Goal: Information Seeking & Learning: Find specific fact

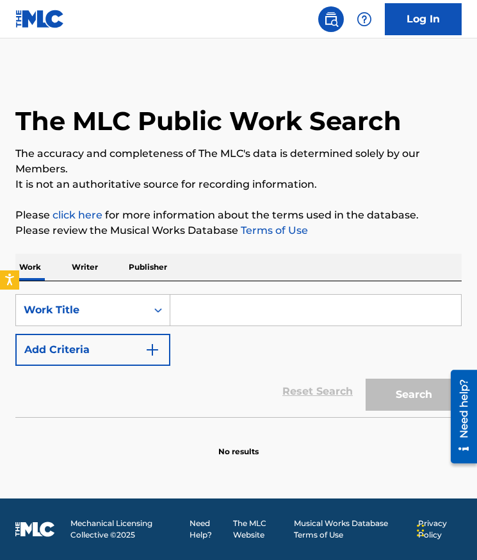
click at [192, 306] on input "Search Form" at bounding box center [315, 310] width 291 height 31
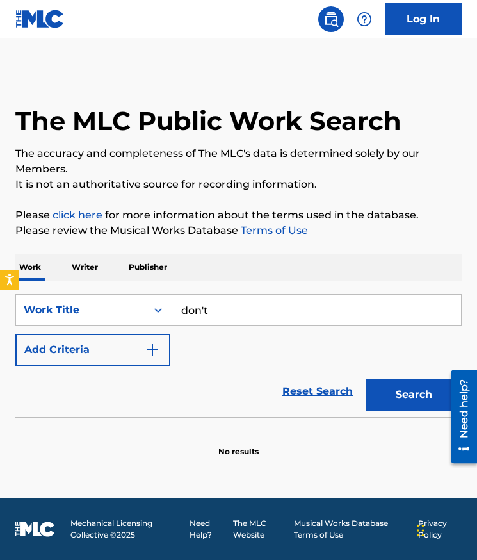
type input "don't"
click at [208, 206] on div "The MLC Public Work Search The accuracy and completeness of The MLC's data is d…" at bounding box center [238, 263] width 477 height 387
click at [119, 340] on button "Add Criteria" at bounding box center [92, 350] width 155 height 32
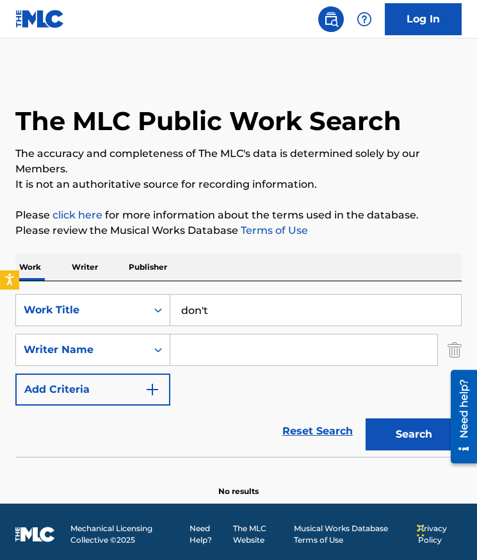
click at [224, 343] on input "Search Form" at bounding box center [303, 349] width 267 height 31
type input "mariah"
click at [366, 418] on button "Search" at bounding box center [414, 434] width 96 height 32
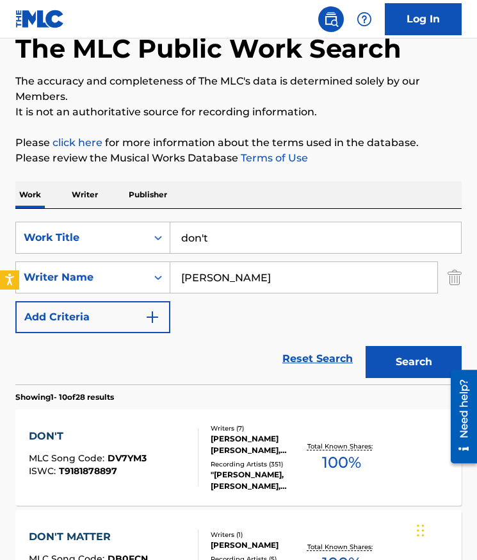
scroll to position [84, 0]
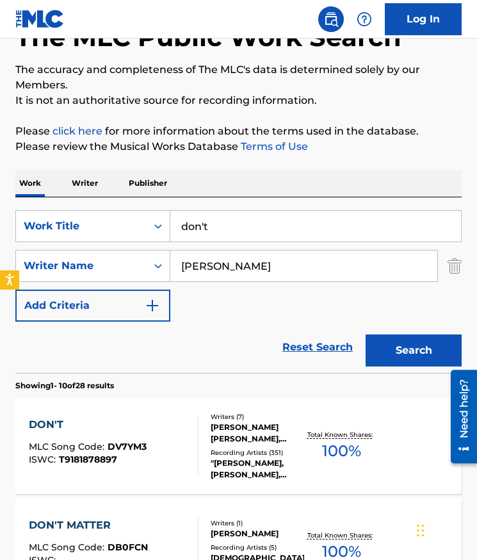
click at [263, 422] on div "BRYAN MICHAEL PAUL COX, JERMAINE DUPRI MAULDIN, JOHN R AUSTIN, MARIAH CAREY, ST…" at bounding box center [258, 433] width 94 height 23
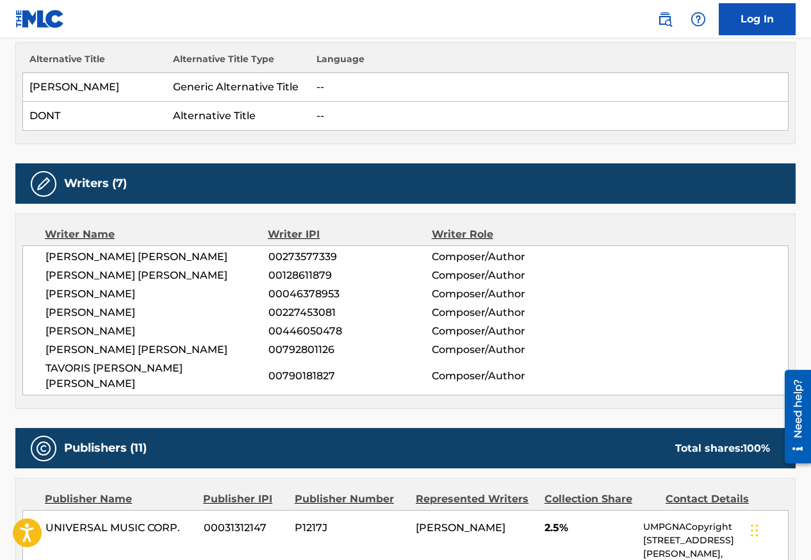
scroll to position [375, 0]
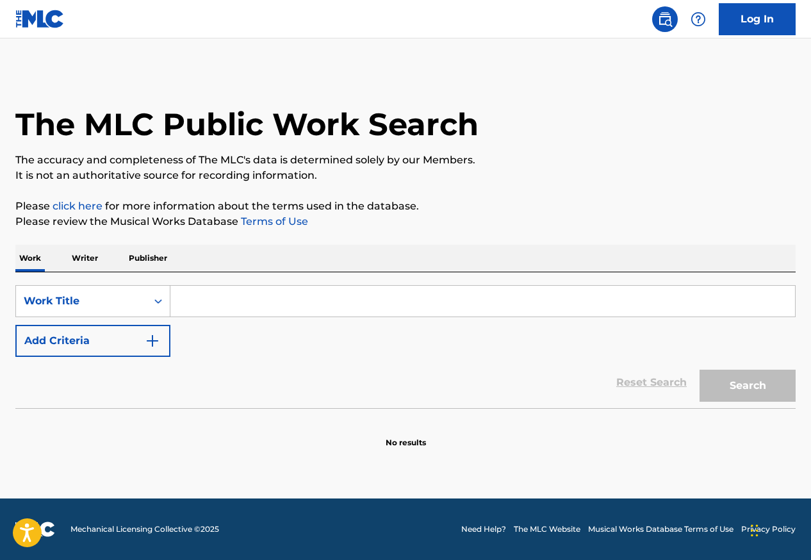
click at [186, 302] on input "Search Form" at bounding box center [482, 301] width 625 height 31
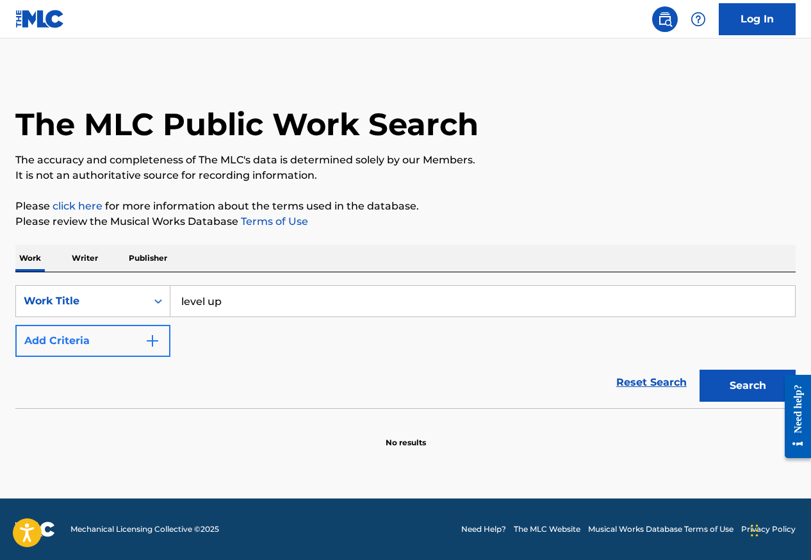
type input "level up"
click at [109, 341] on button "Add Criteria" at bounding box center [92, 341] width 155 height 32
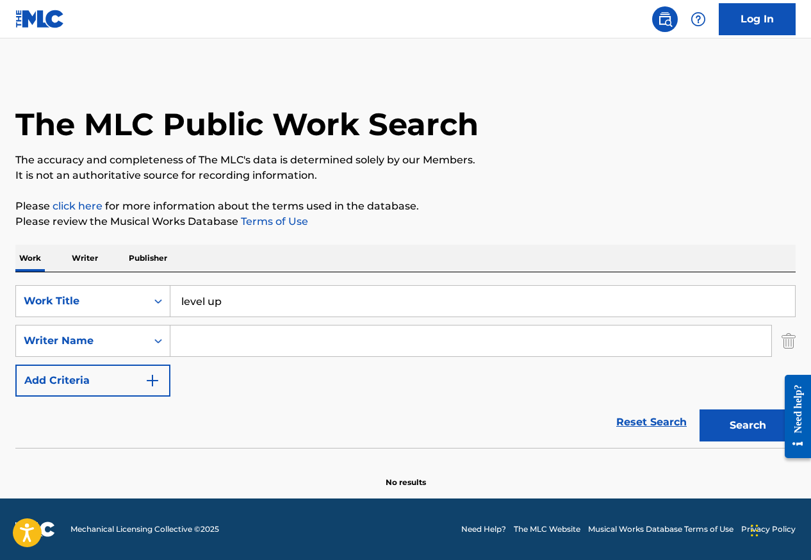
click at [188, 343] on input "Search Form" at bounding box center [470, 340] width 601 height 31
paste input "[PERSON_NAME] Princess [PERSON_NAME]"
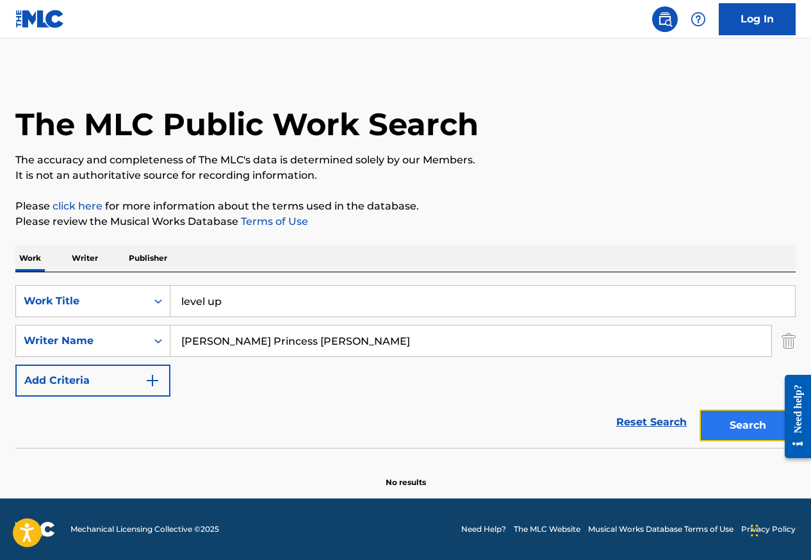
click at [742, 423] on button "Search" at bounding box center [748, 425] width 96 height 32
click at [224, 337] on input "[PERSON_NAME] Princess [PERSON_NAME]" at bounding box center [470, 340] width 601 height 31
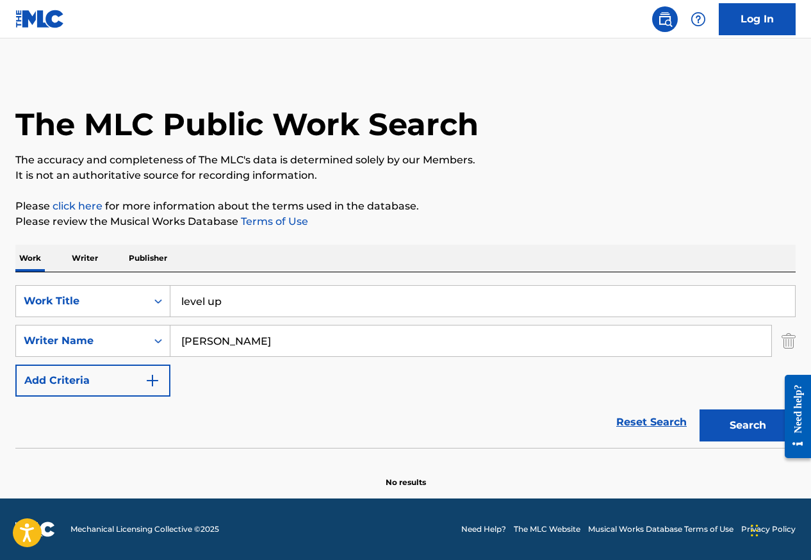
click at [700, 409] on button "Search" at bounding box center [748, 425] width 96 height 32
click at [227, 341] on input "[PERSON_NAME]" at bounding box center [470, 340] width 601 height 31
type input "[PERSON_NAME]"
click at [700, 409] on button "Search" at bounding box center [748, 425] width 96 height 32
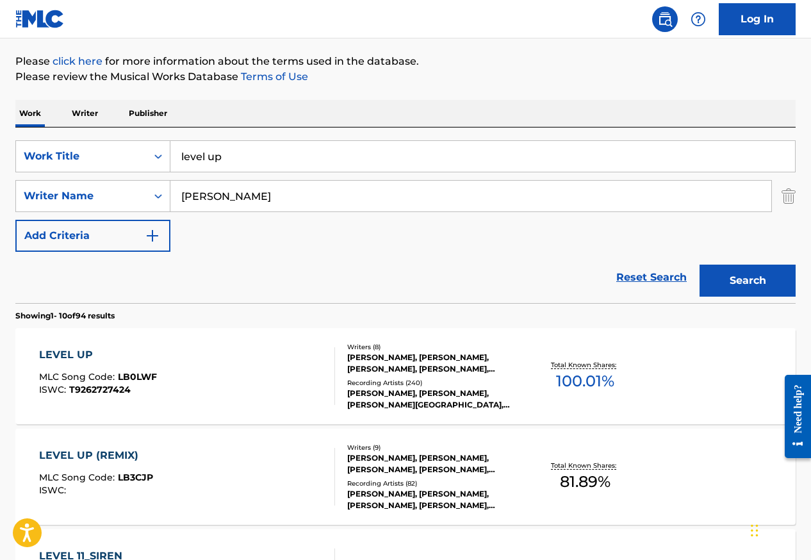
scroll to position [154, 0]
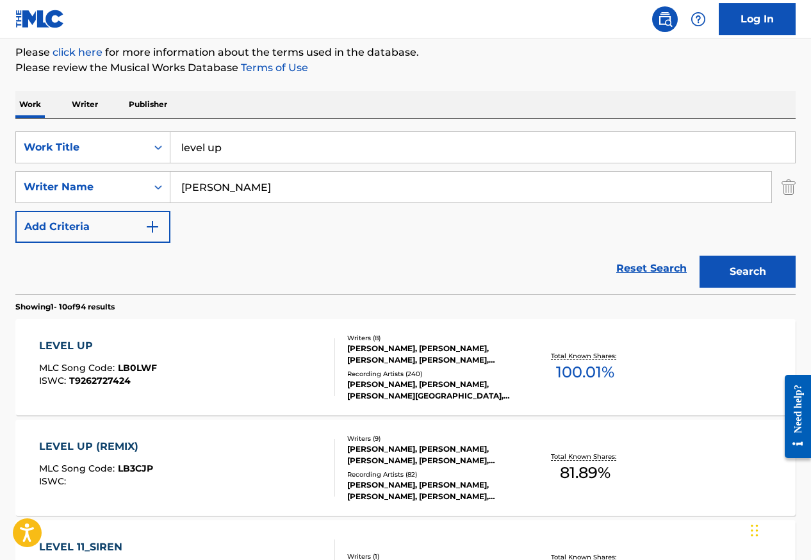
click at [402, 352] on div "CIARA PRINCESS HARRIS, JEFF BHASKER, NATHANIEL JOSEPH RUESS, ANDREW DOST, TELLY…" at bounding box center [433, 354] width 173 height 23
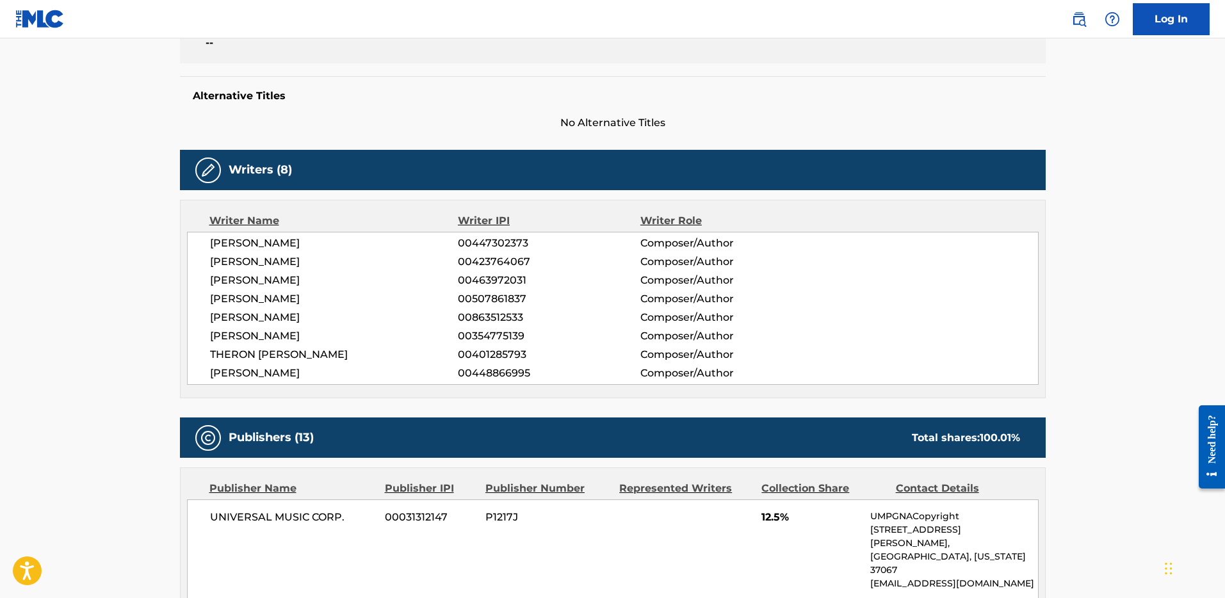
scroll to position [306, 0]
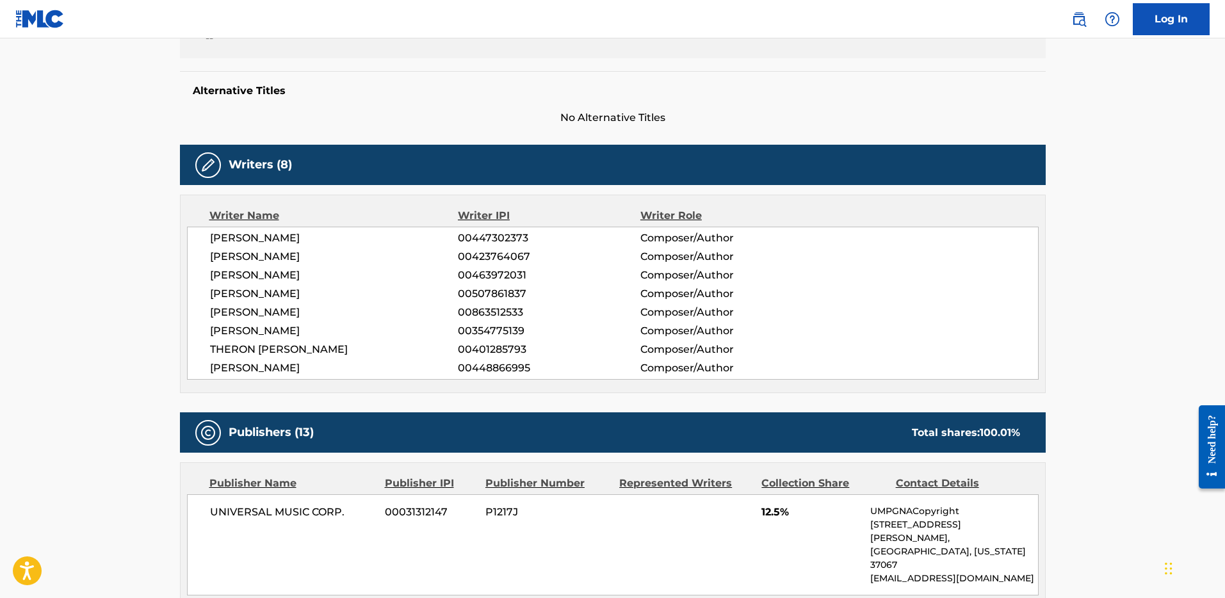
click at [266, 370] on span "JACK MICHAEL ANTONOFF" at bounding box center [334, 368] width 249 height 15
drag, startPoint x: 225, startPoint y: 158, endPoint x: 359, endPoint y: 166, distance: 134.1
click at [359, 166] on div "Writers (8)" at bounding box center [613, 165] width 866 height 40
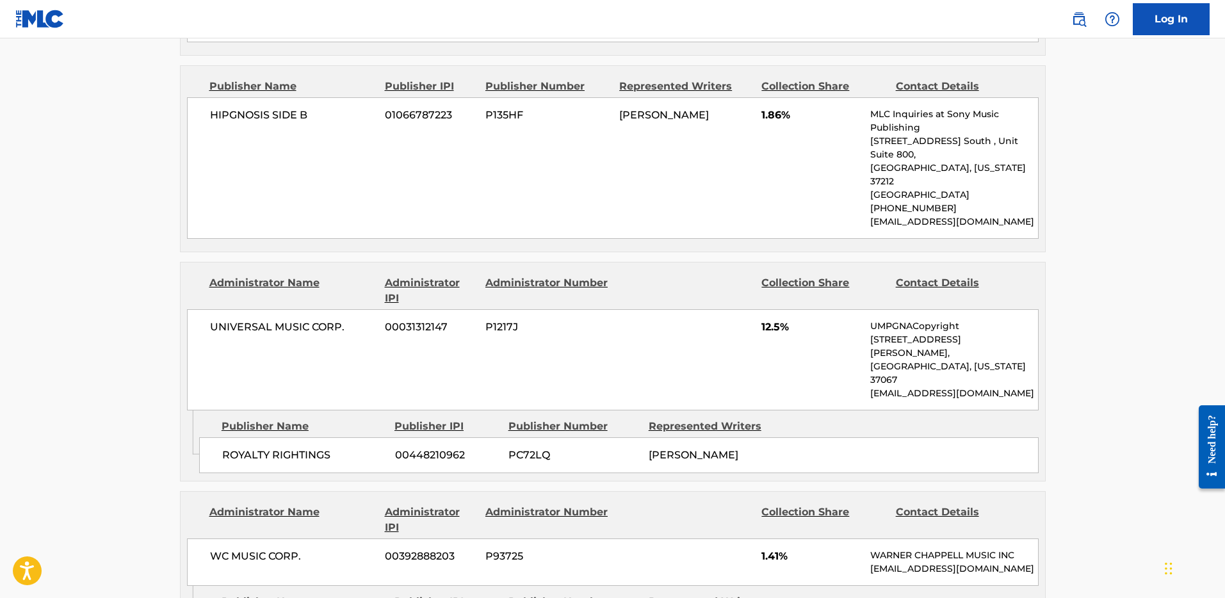
scroll to position [1266, 0]
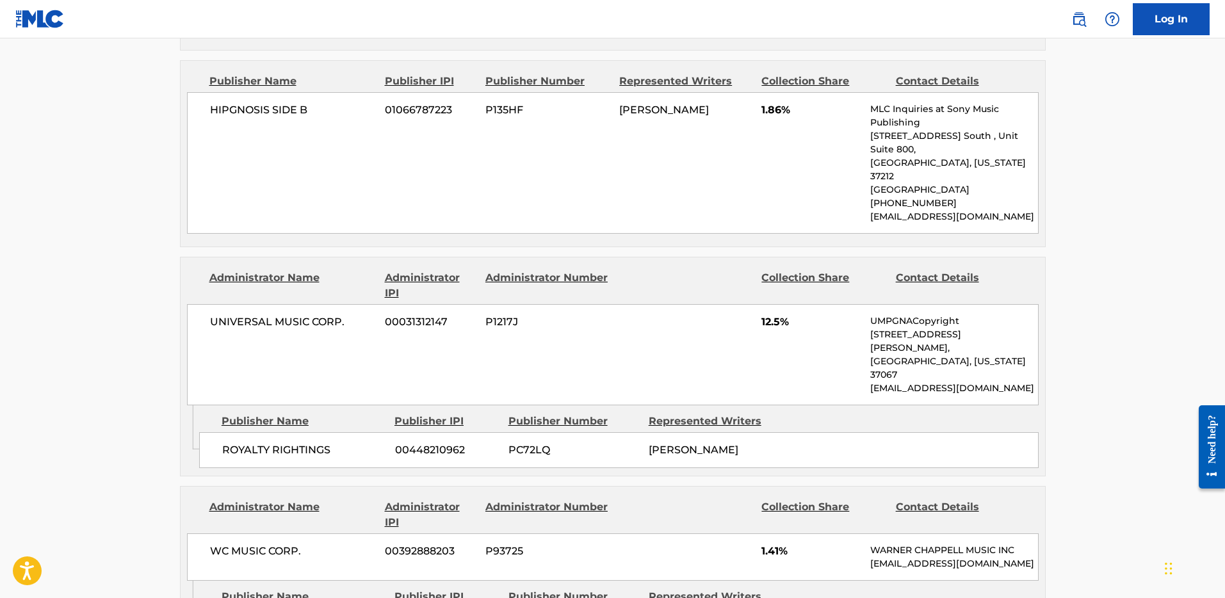
drag, startPoint x: 714, startPoint y: 373, endPoint x: 212, endPoint y: 249, distance: 517.4
click at [212, 257] on div "Administrator Name Administrator IPI Administrator Number Collection Share Cont…" at bounding box center [613, 367] width 866 height 220
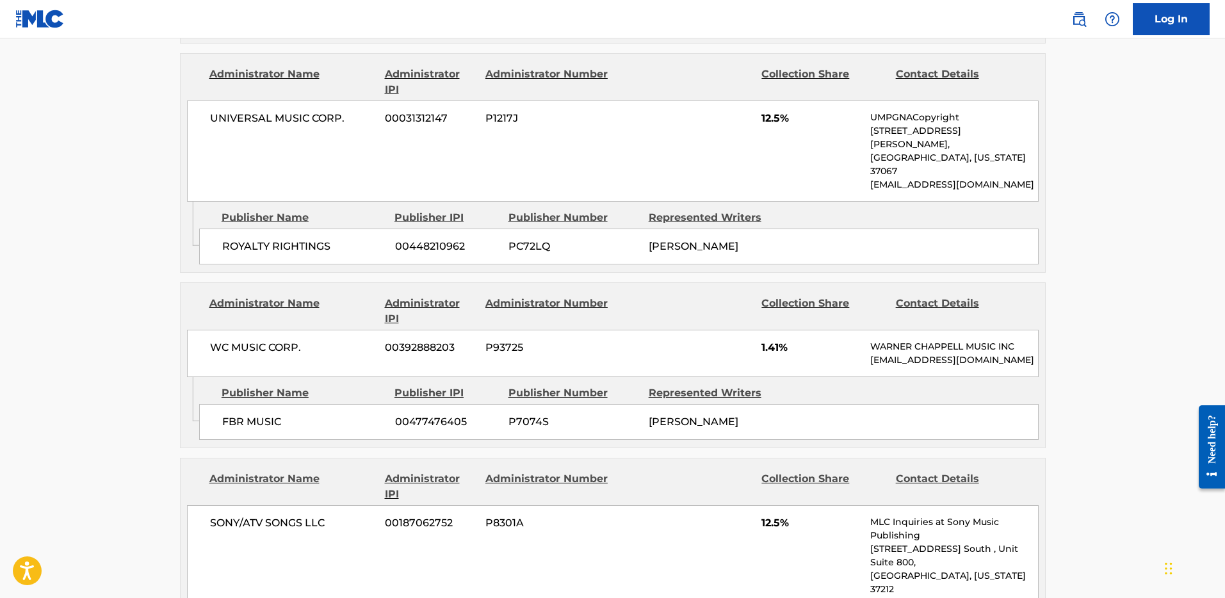
scroll to position [1468, 0]
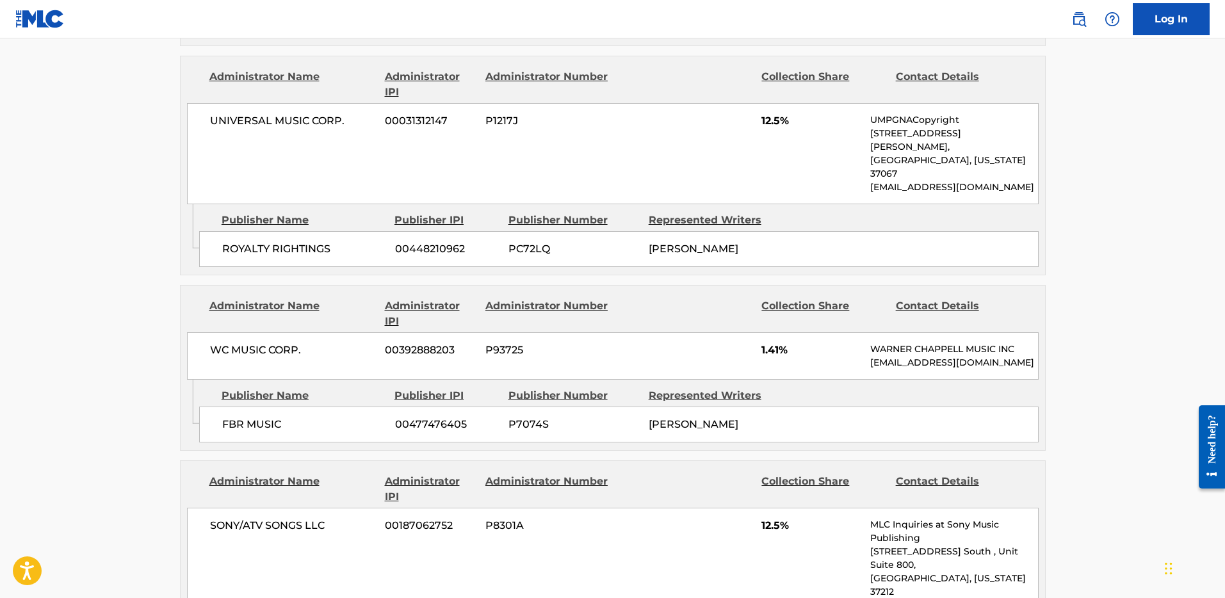
click at [484, 332] on div "WC MUSIC CORP. 00392888203 P93725 1.41% WARNER CHAPPELL MUSIC INC MLC_Inquiries…" at bounding box center [613, 355] width 852 height 47
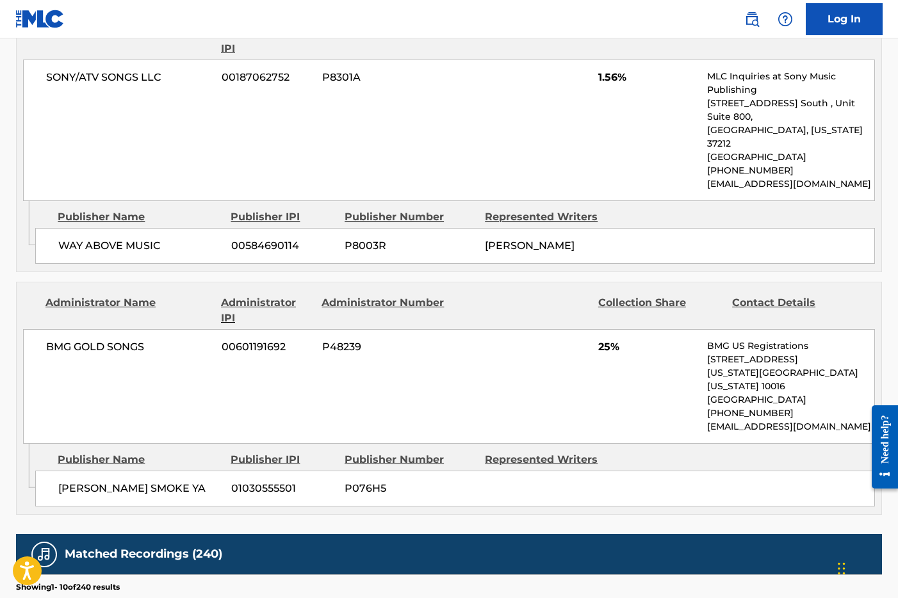
scroll to position [2939, 0]
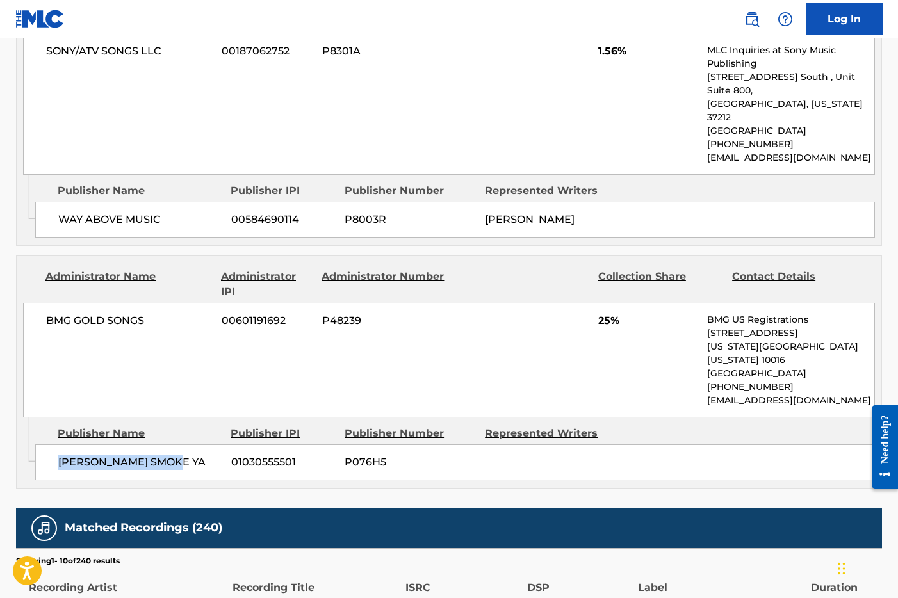
drag, startPoint x: 60, startPoint y: 311, endPoint x: 183, endPoint y: 313, distance: 122.4
click at [183, 455] on span "JIM DADDY SMOKE YA" at bounding box center [139, 462] width 163 height 15
copy span "JIM DADDY SMOKE YA"
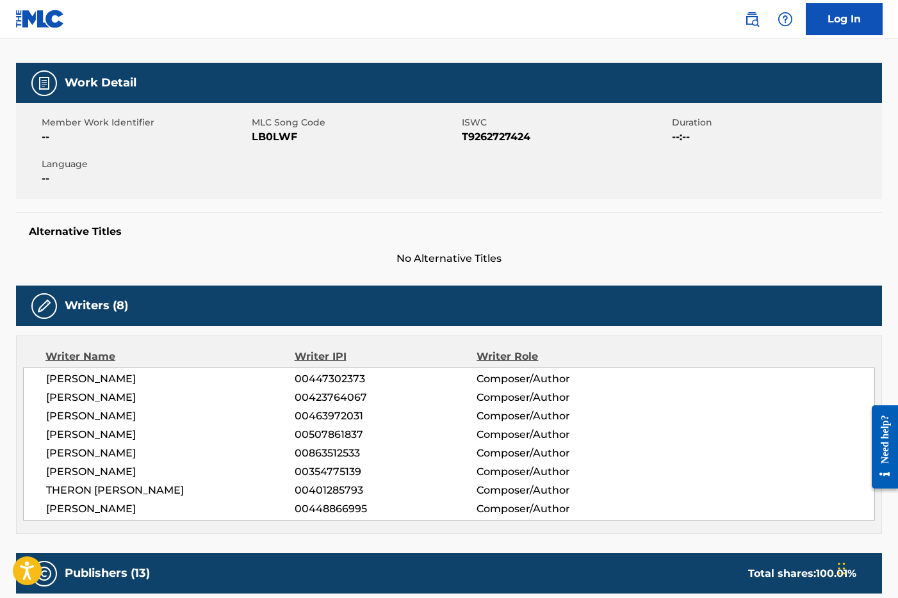
scroll to position [0, 0]
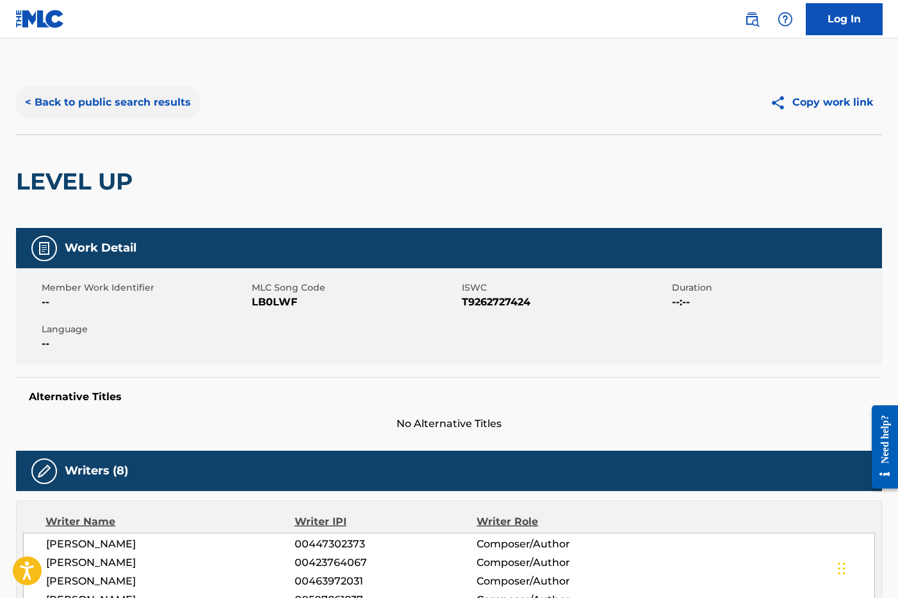
click at [150, 97] on button "< Back to public search results" at bounding box center [108, 102] width 184 height 32
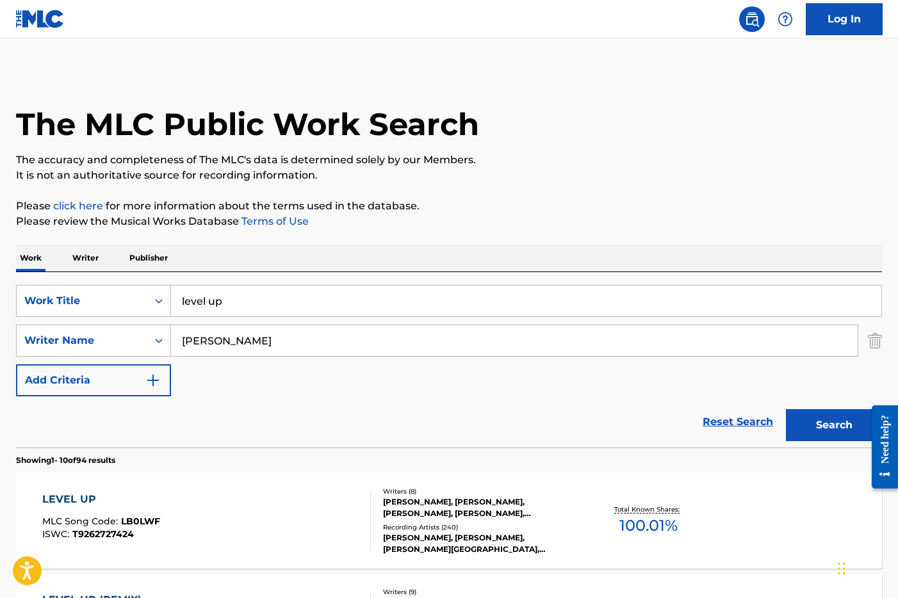
scroll to position [154, 0]
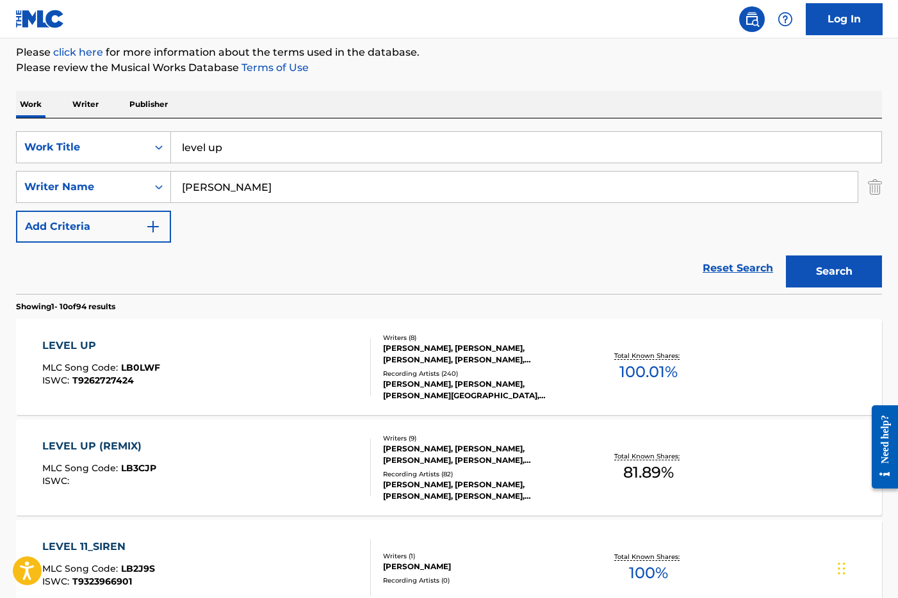
click at [625, 368] on span "100.01 %" at bounding box center [648, 372] width 58 height 23
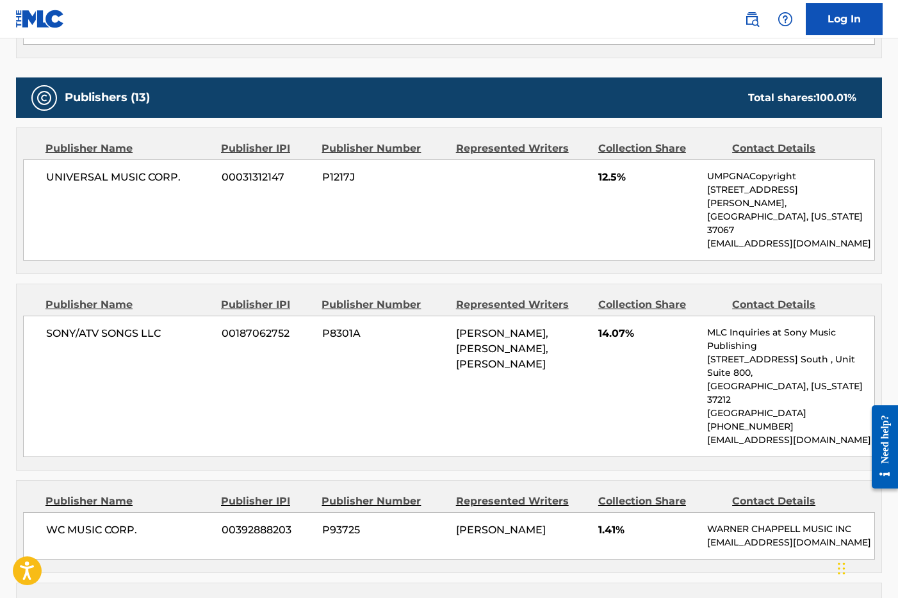
scroll to position [646, 0]
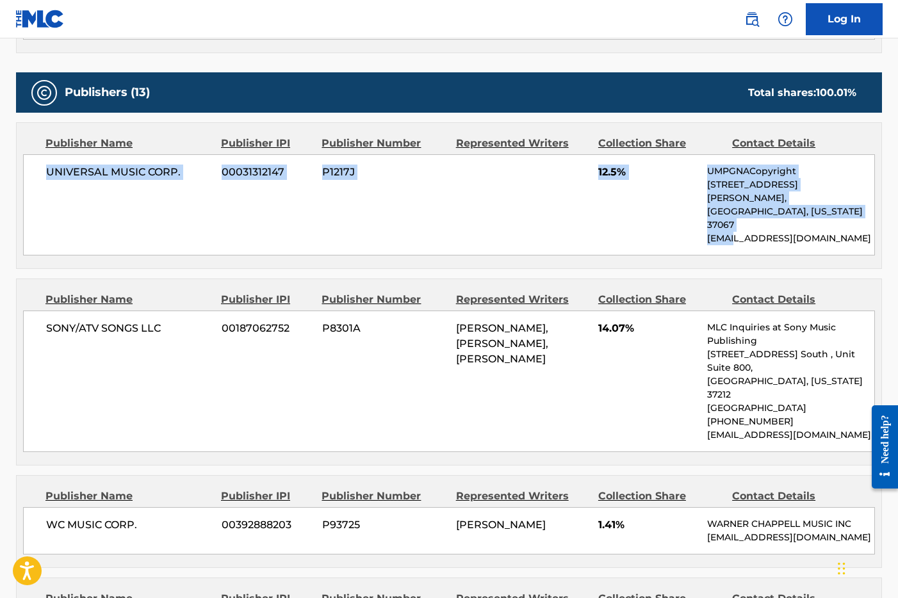
drag, startPoint x: 46, startPoint y: 174, endPoint x: 741, endPoint y: 214, distance: 695.6
click at [741, 214] on div "UNIVERSAL MUSIC CORP. 00031312147 P1217J 12.5% UMPGNACopyright 1550 W. McEwen D…" at bounding box center [449, 204] width 852 height 101
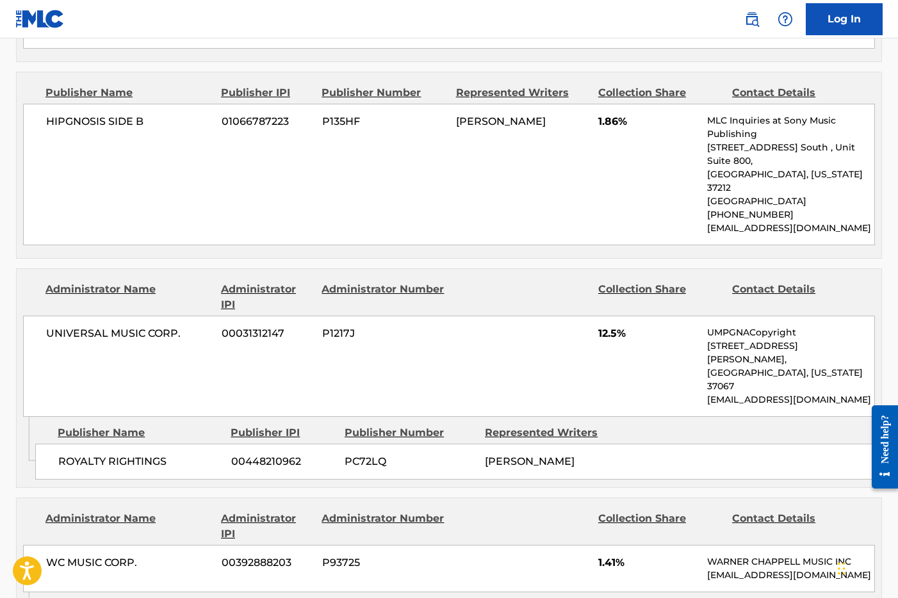
scroll to position [1270, 0]
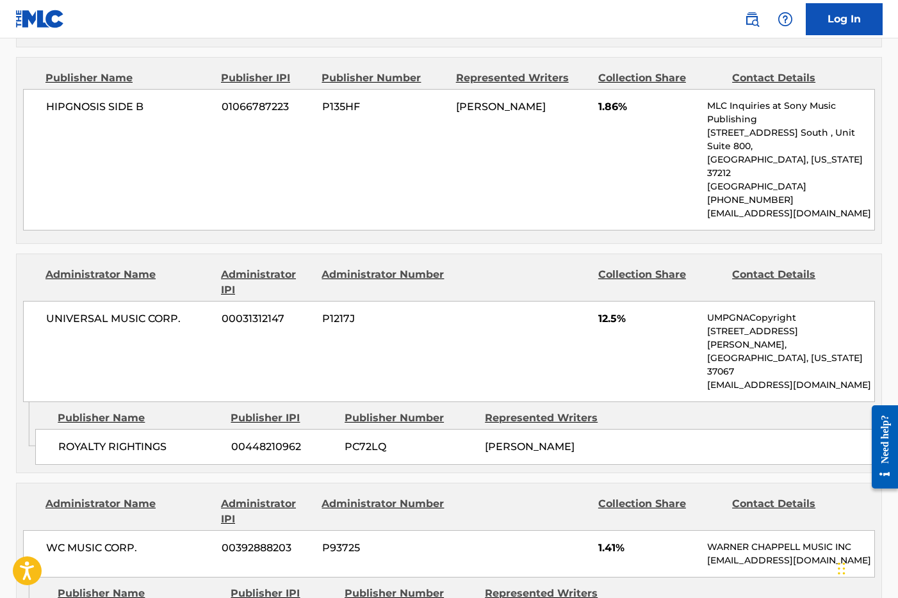
drag, startPoint x: 533, startPoint y: 365, endPoint x: 40, endPoint y: 249, distance: 505.9
click at [40, 254] on div "Administrator Name Administrator IPI Administrator Number Collection Share Cont…" at bounding box center [449, 364] width 866 height 220
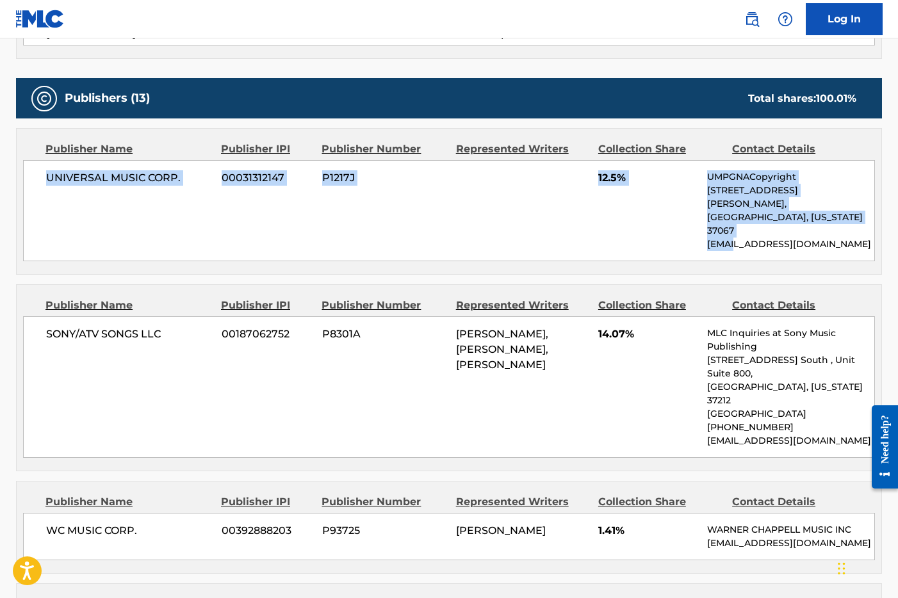
scroll to position [643, 0]
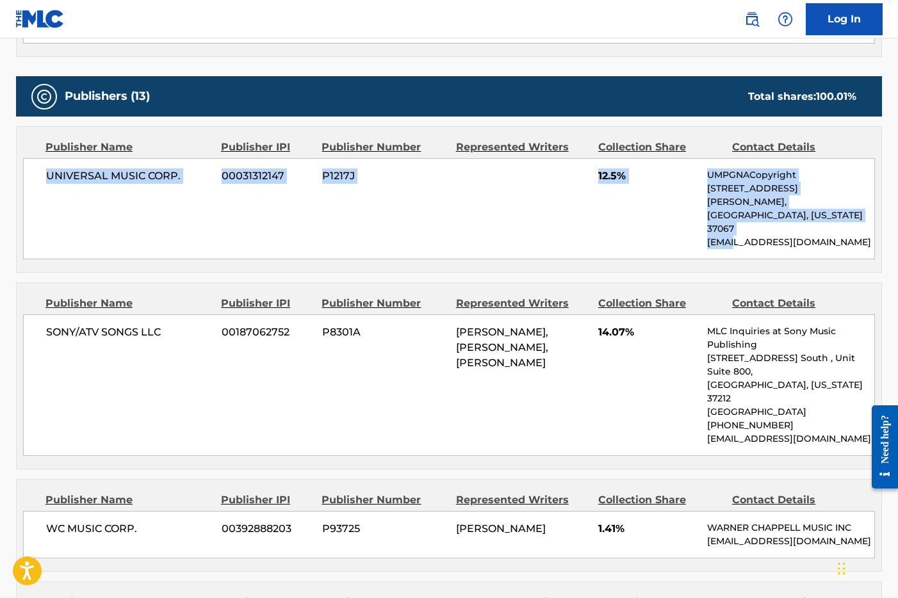
click at [135, 172] on span "UNIVERSAL MUSIC CORP." at bounding box center [129, 175] width 166 height 15
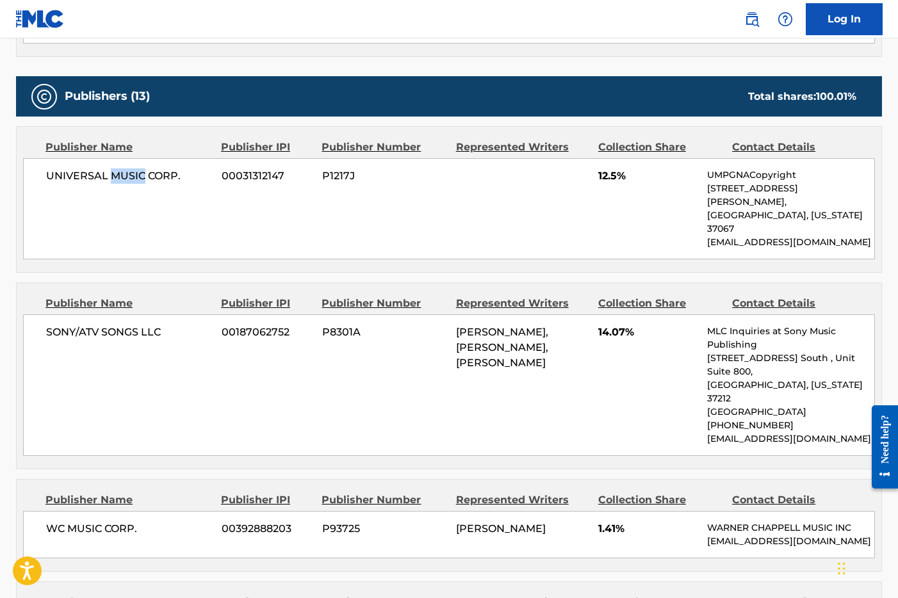
click at [135, 172] on span "UNIVERSAL MUSIC CORP." at bounding box center [129, 175] width 166 height 15
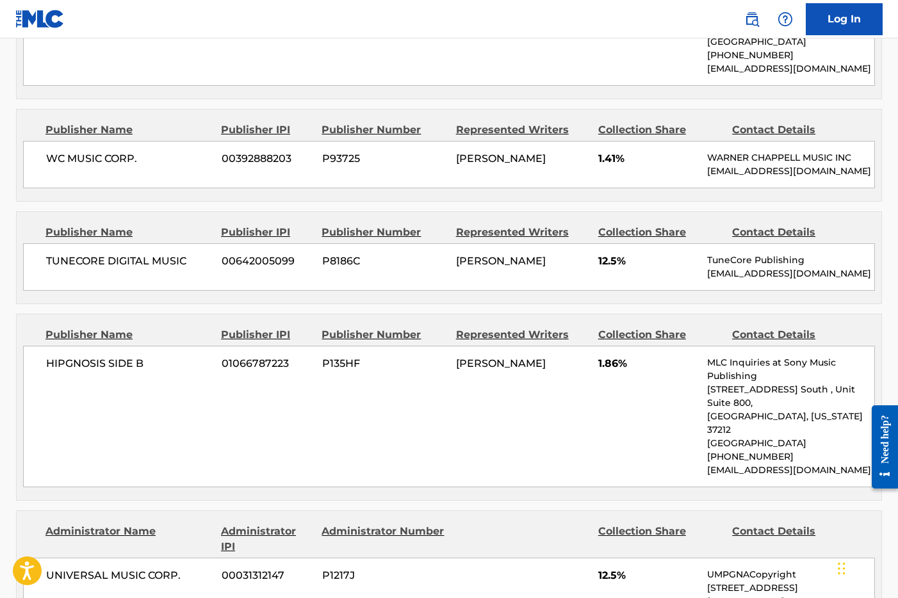
scroll to position [1017, 0]
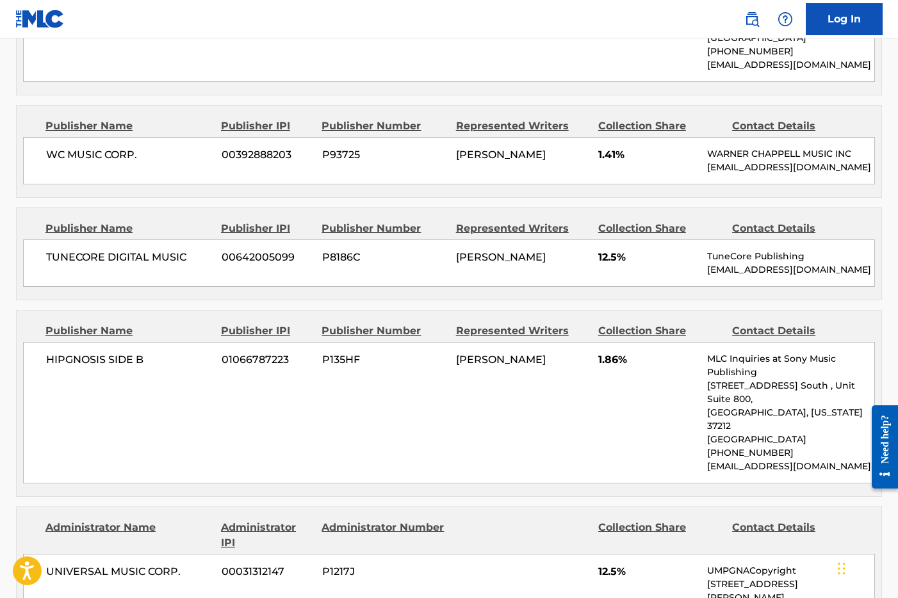
drag, startPoint x: 49, startPoint y: 215, endPoint x: 193, endPoint y: 220, distance: 144.8
click at [183, 250] on span "TUNECORE DIGITAL MUSIC" at bounding box center [129, 257] width 166 height 15
click at [495, 251] on span "TELLY BROWN" at bounding box center [501, 257] width 90 height 12
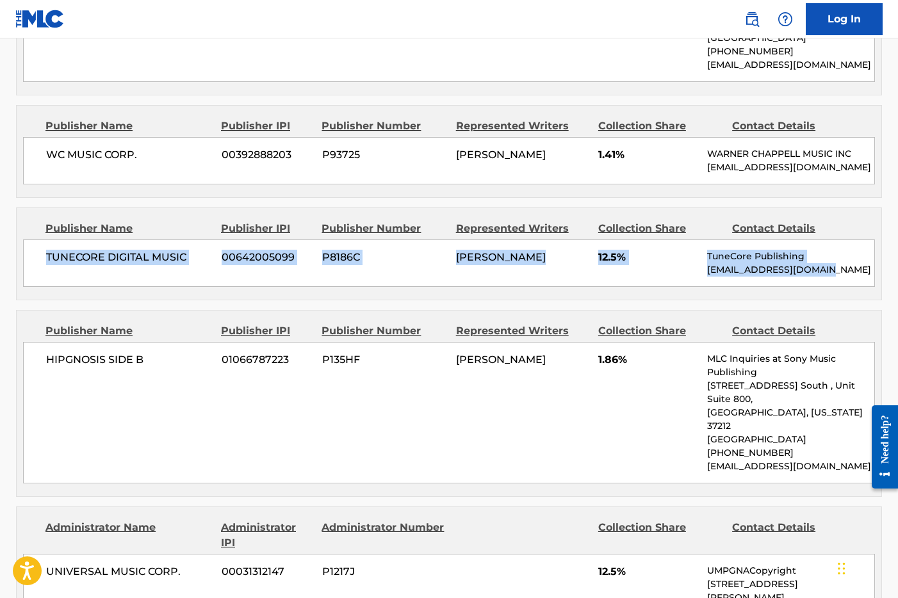
drag, startPoint x: 71, startPoint y: 215, endPoint x: 822, endPoint y: 229, distance: 750.9
click at [810, 240] on div "TUNECORE DIGITAL MUSIC 00642005099 P8186C TELLY BROWN 12.5% TuneCore Publishing…" at bounding box center [449, 263] width 852 height 47
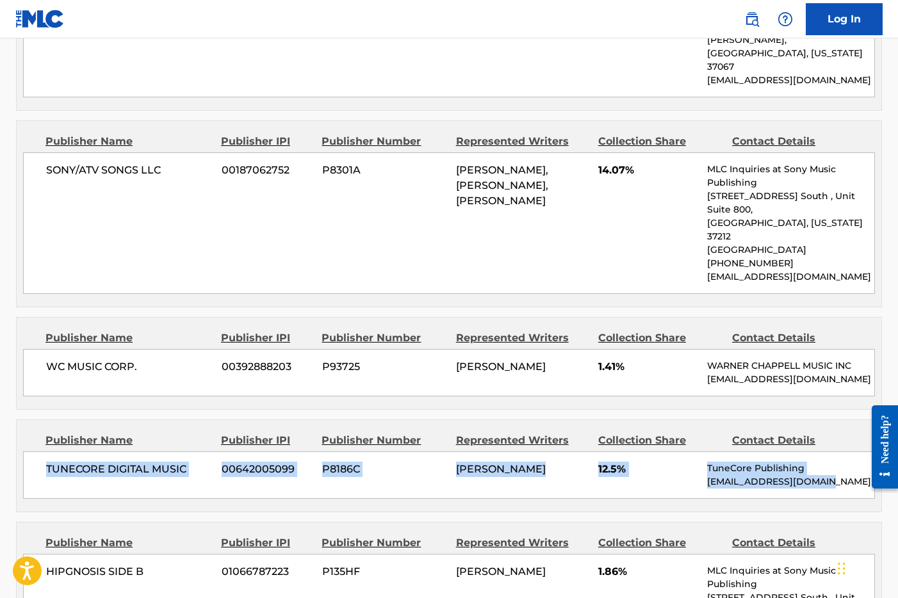
scroll to position [791, 0]
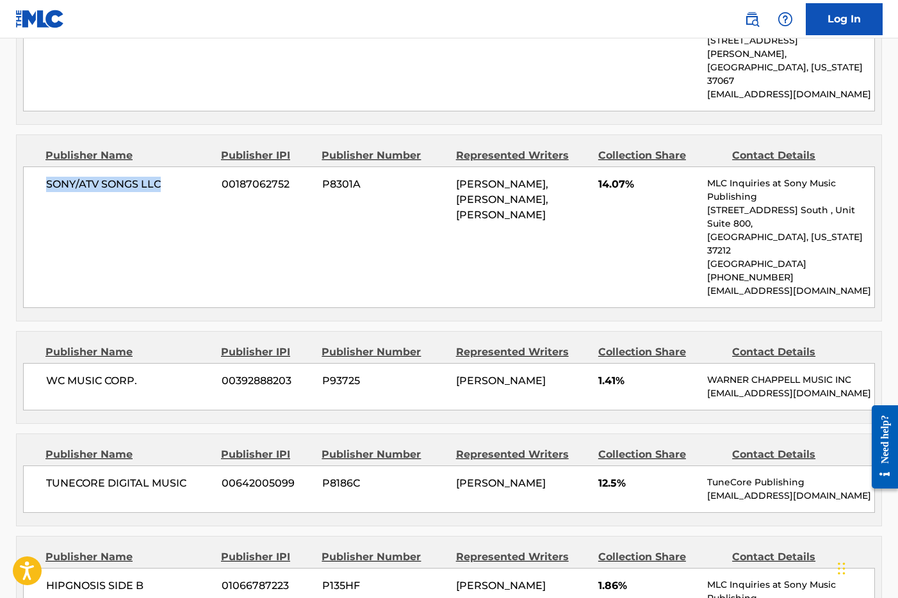
drag, startPoint x: 48, startPoint y: 157, endPoint x: 168, endPoint y: 163, distance: 119.9
click at [168, 177] on span "SONY/ATV SONGS LLC" at bounding box center [129, 184] width 166 height 15
